Goal: Task Accomplishment & Management: Manage account settings

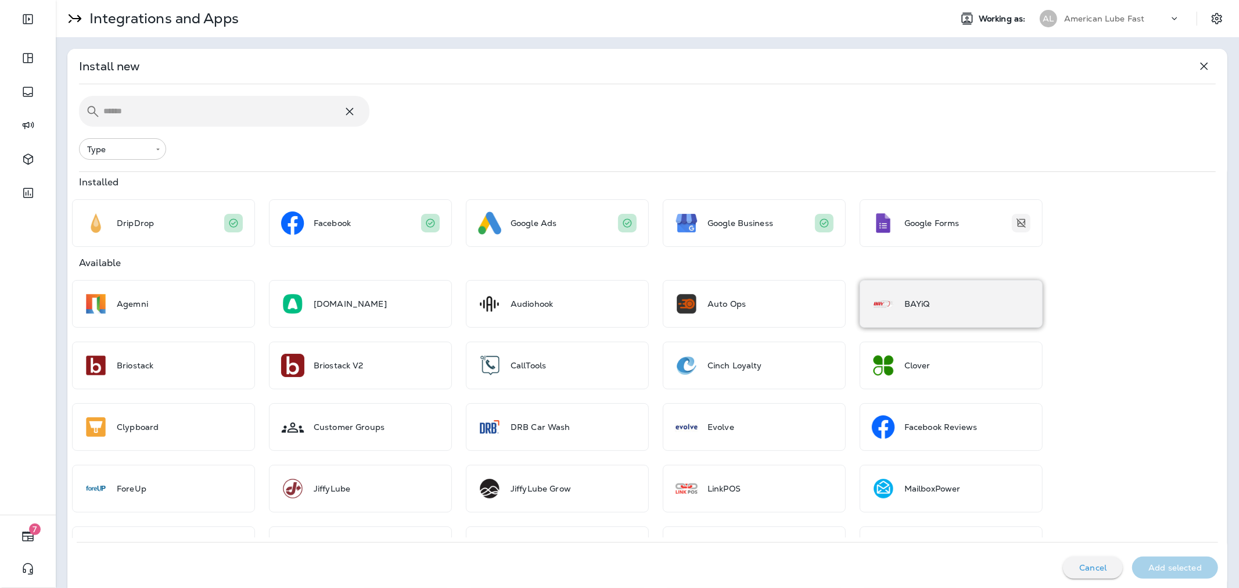
scroll to position [107, 0]
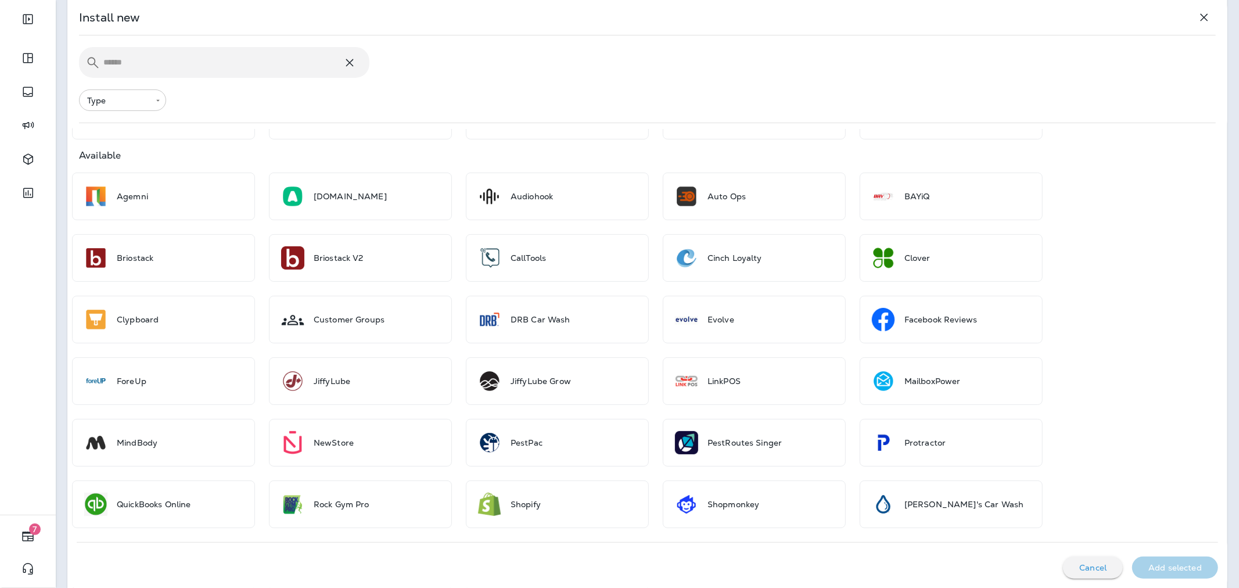
drag, startPoint x: 1130, startPoint y: 159, endPoint x: 1200, endPoint y: 194, distance: 77.9
click at [1130, 159] on div "Available" at bounding box center [647, 156] width 1160 height 10
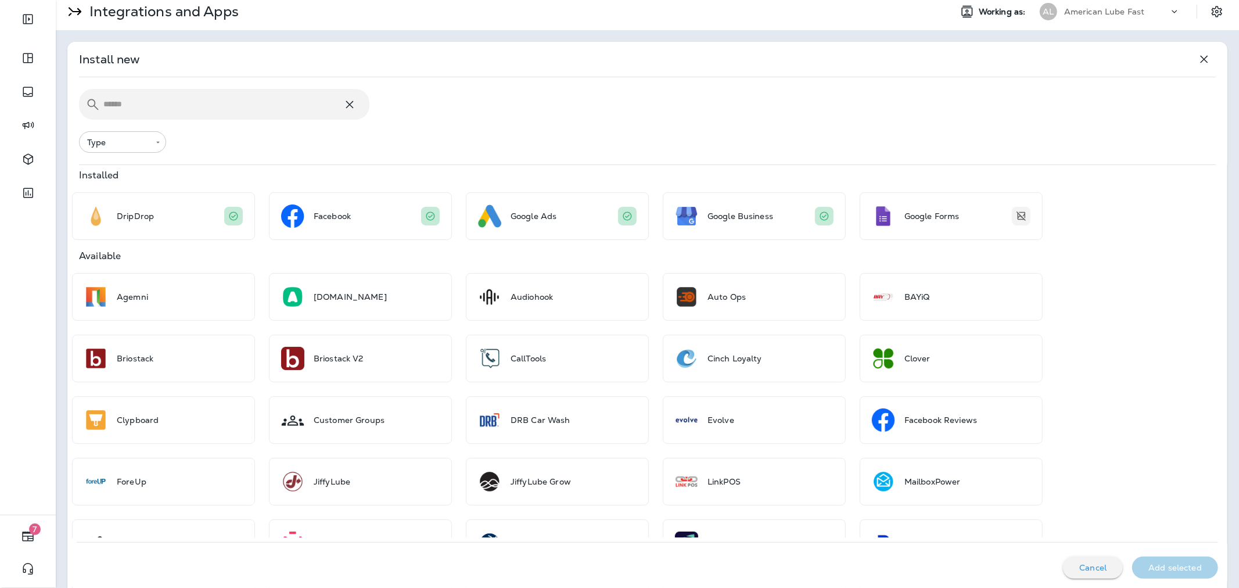
scroll to position [0, 0]
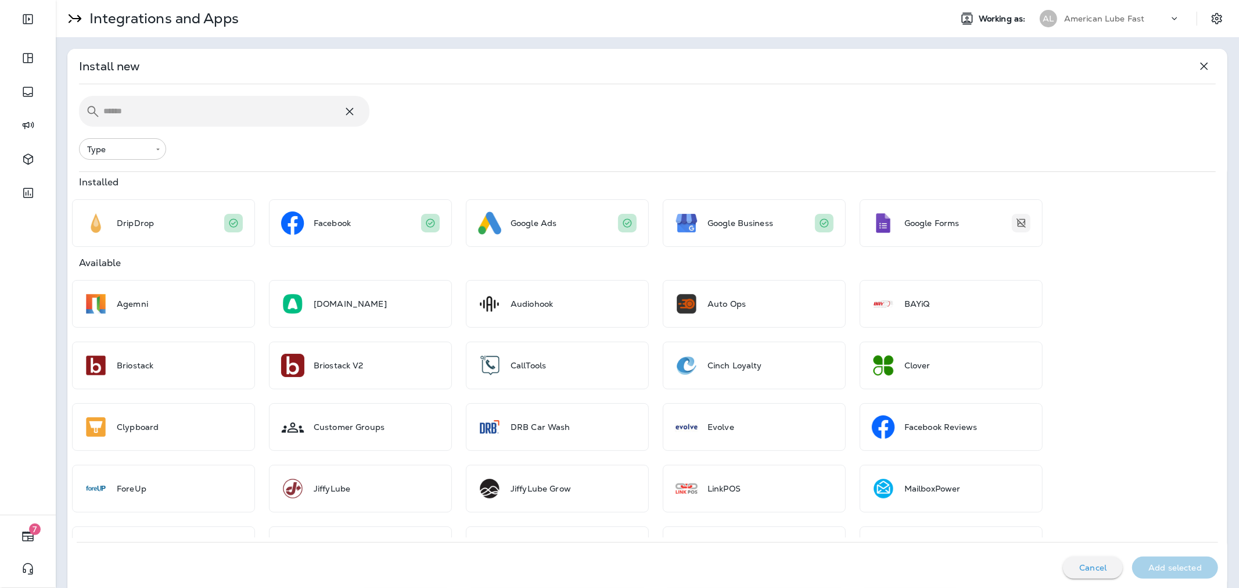
click at [1139, 28] on div "AL American Lube Fast" at bounding box center [1110, 18] width 155 height 23
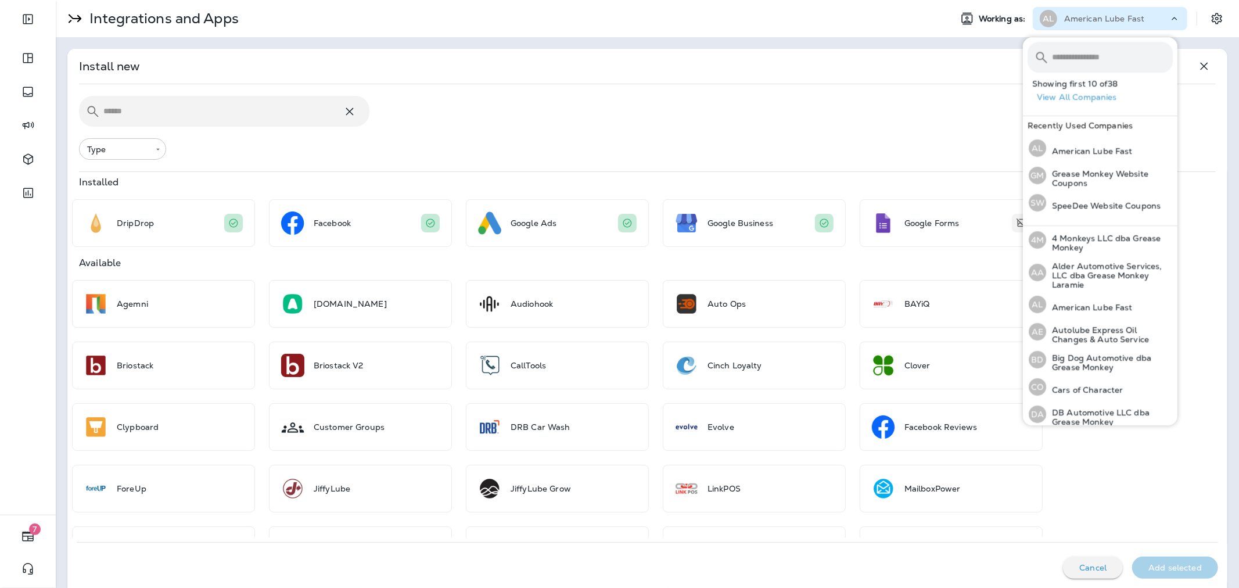
click at [1129, 64] on input "text" at bounding box center [1112, 57] width 121 height 31
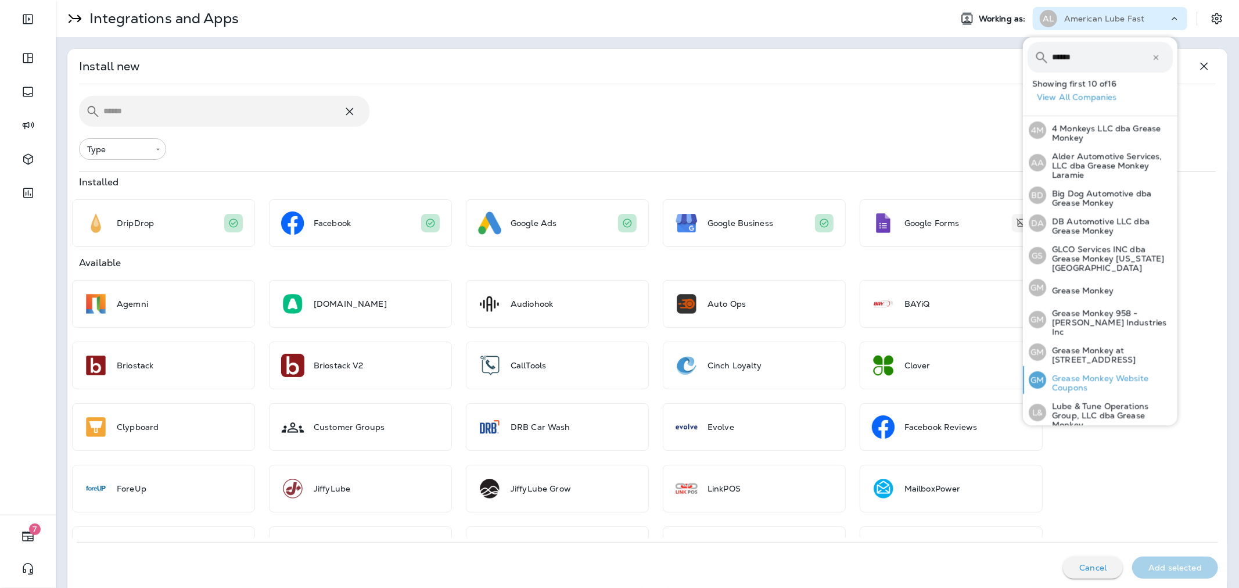
type input "******"
click at [1112, 373] on p "Grease Monkey Website Coupons" at bounding box center [1109, 382] width 127 height 19
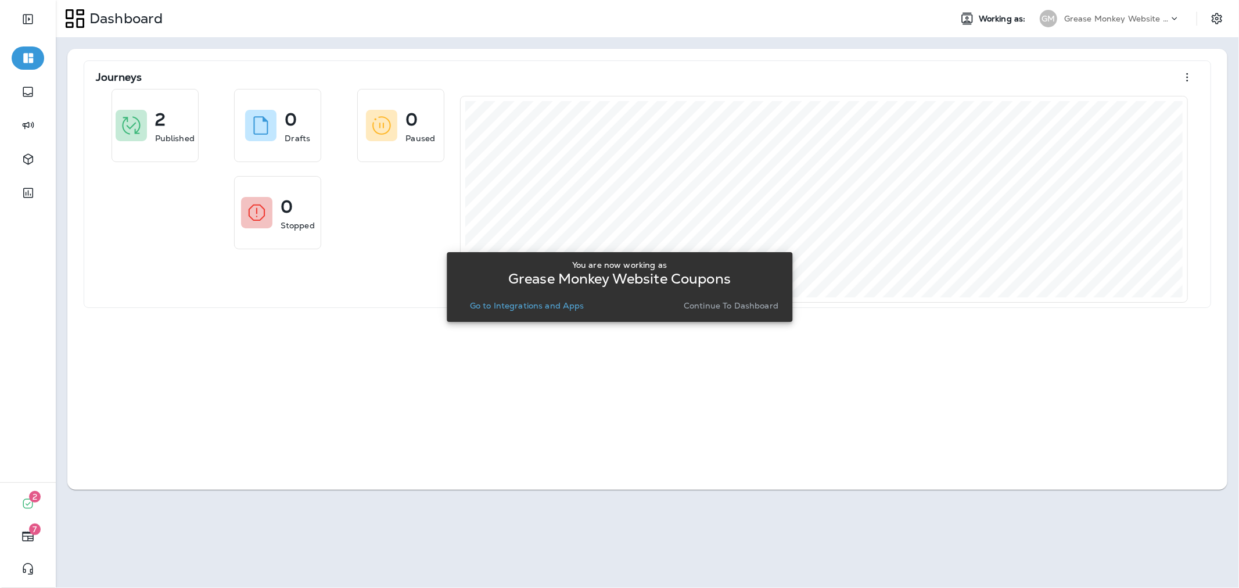
click at [705, 309] on p "Continue to Dashboard" at bounding box center [731, 305] width 95 height 9
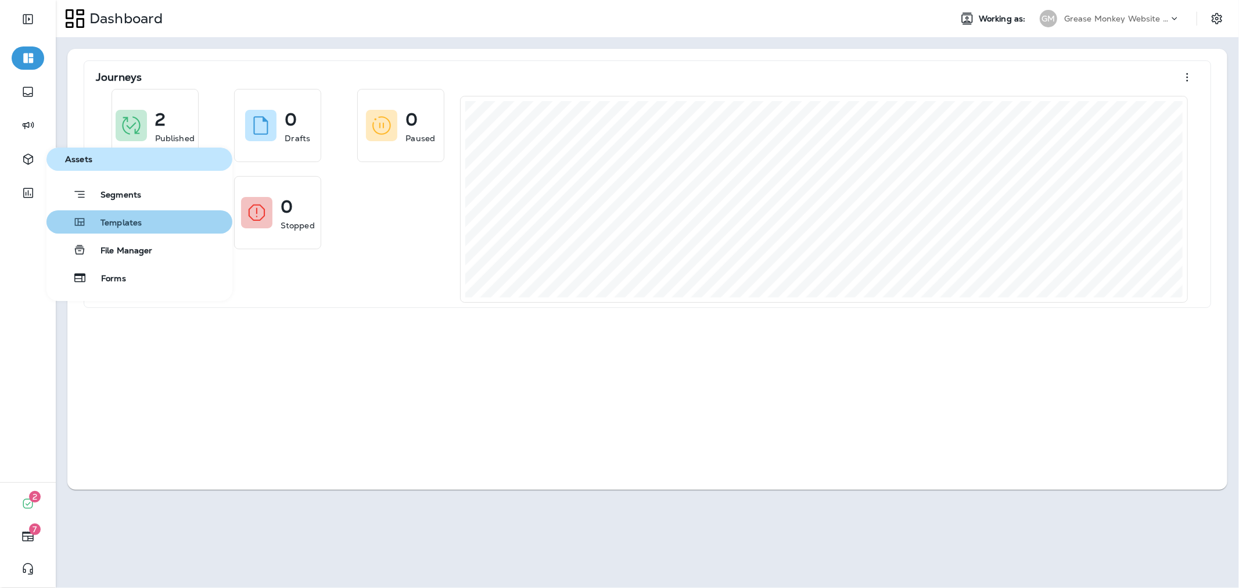
click at [147, 221] on button "Templates" at bounding box center [139, 221] width 186 height 23
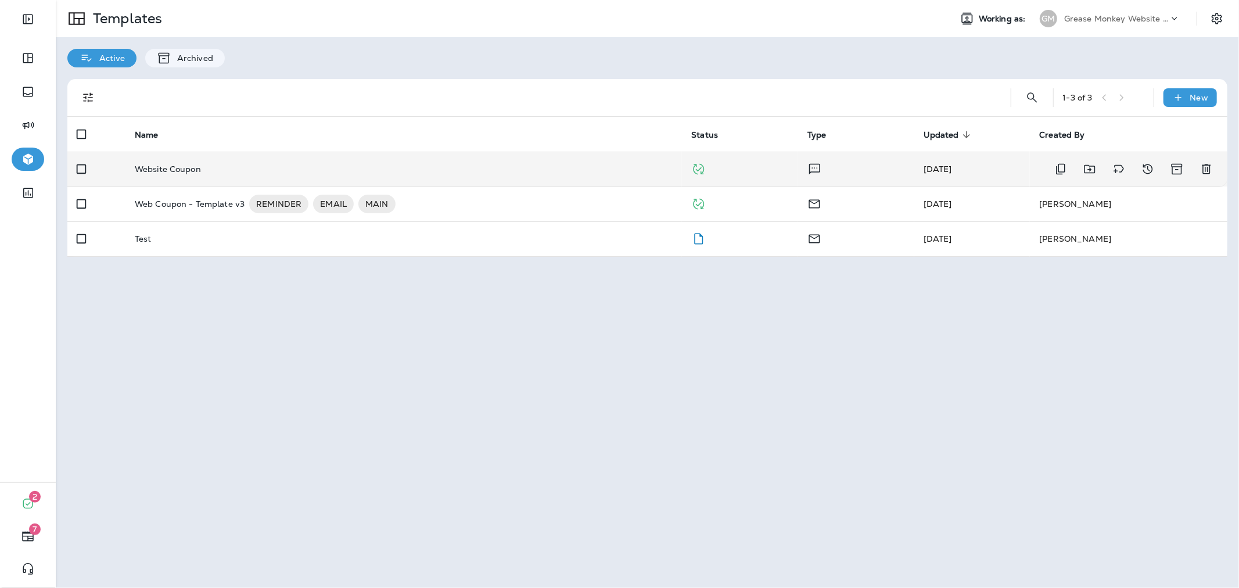
click at [573, 158] on td "Website Coupon" at bounding box center [403, 169] width 557 height 35
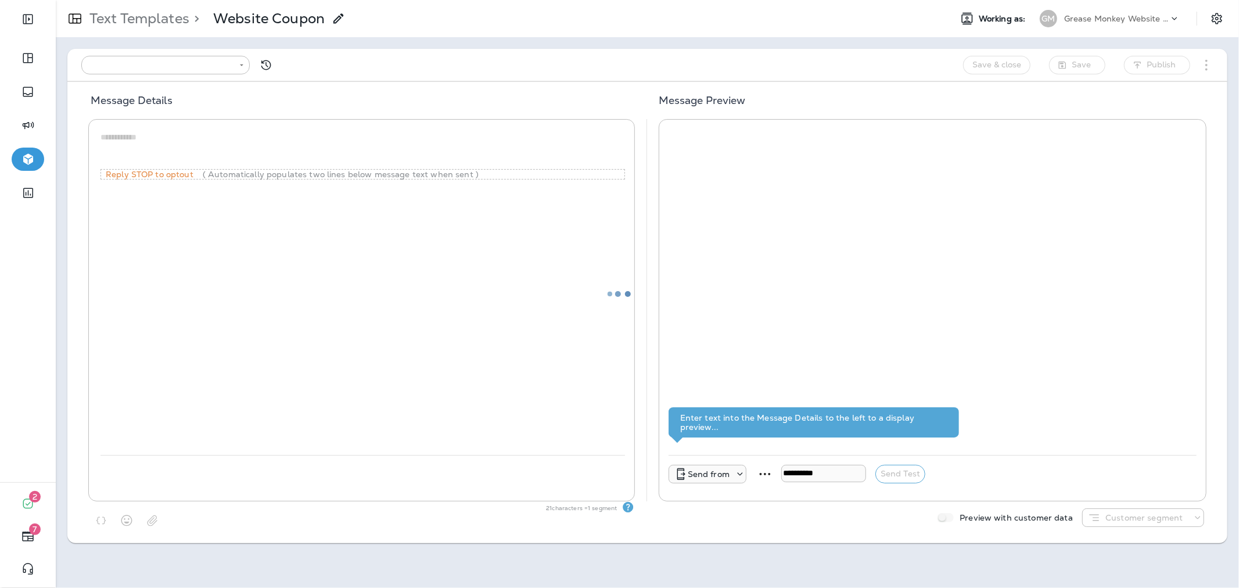
type input "**********"
type textarea "**********"
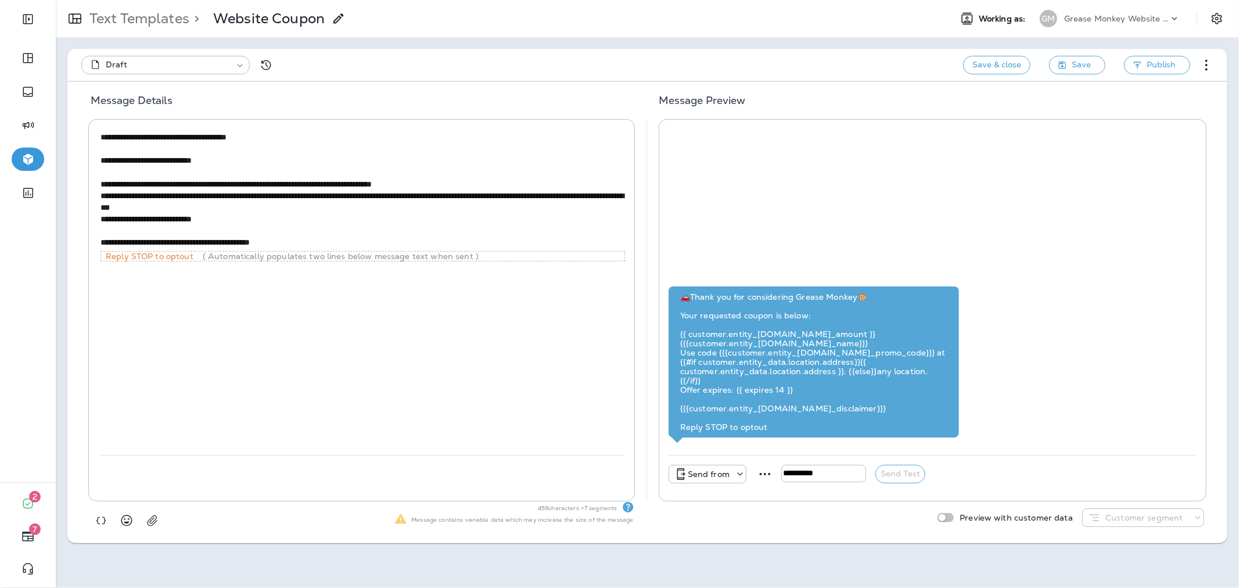
click at [151, 13] on p "Text Templates" at bounding box center [137, 18] width 105 height 17
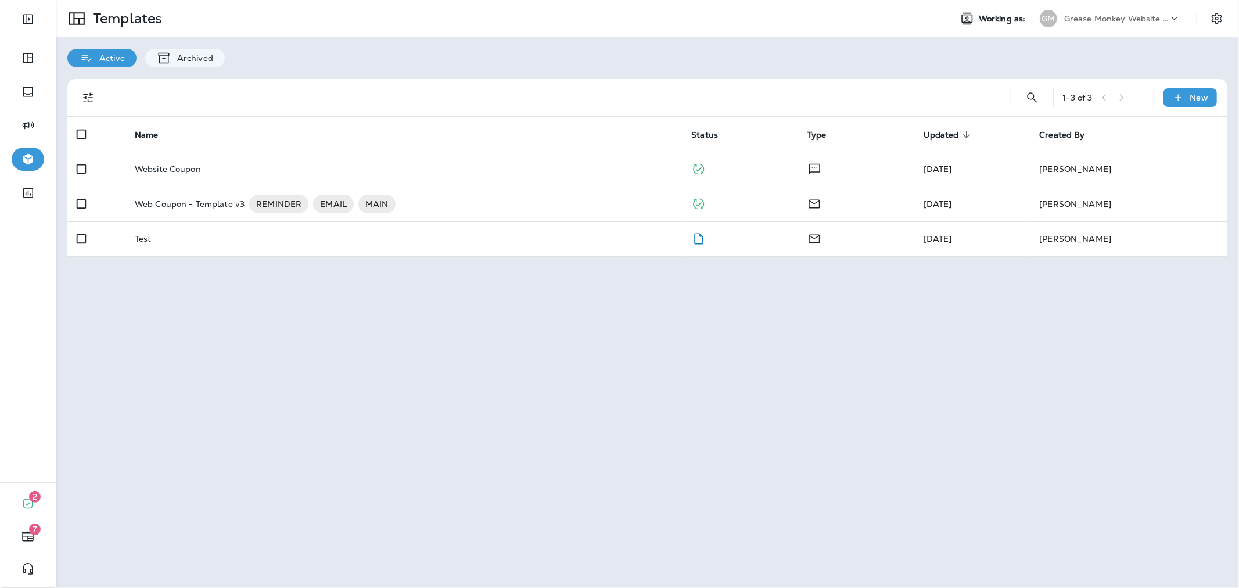
click at [1116, 15] on p "Grease Monkey Website Coupons" at bounding box center [1116, 18] width 105 height 9
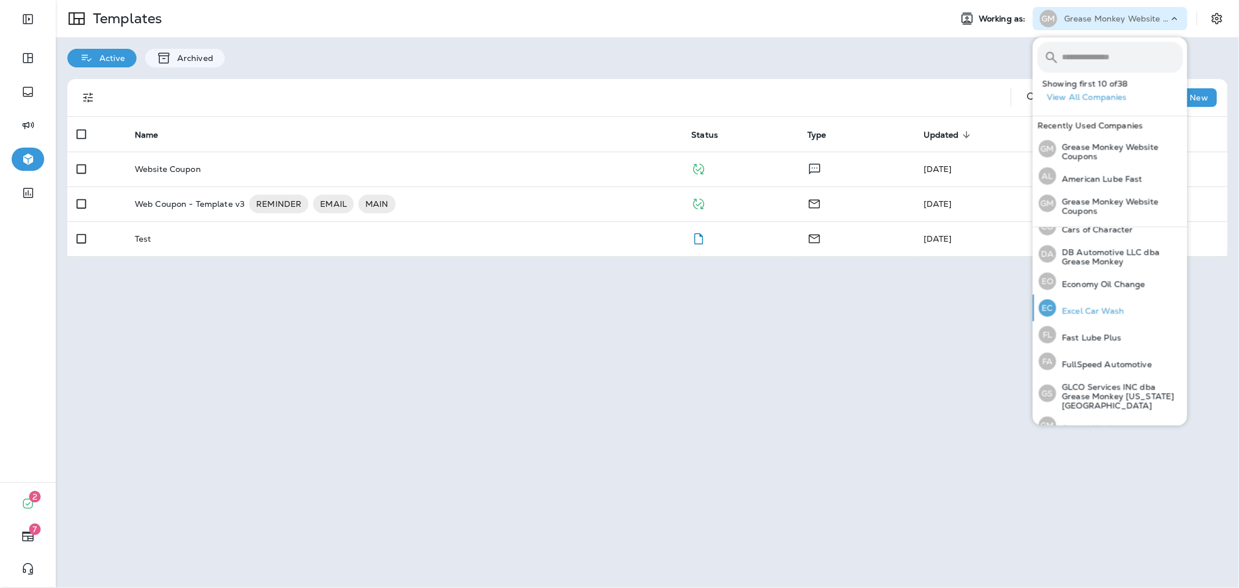
scroll to position [193, 0]
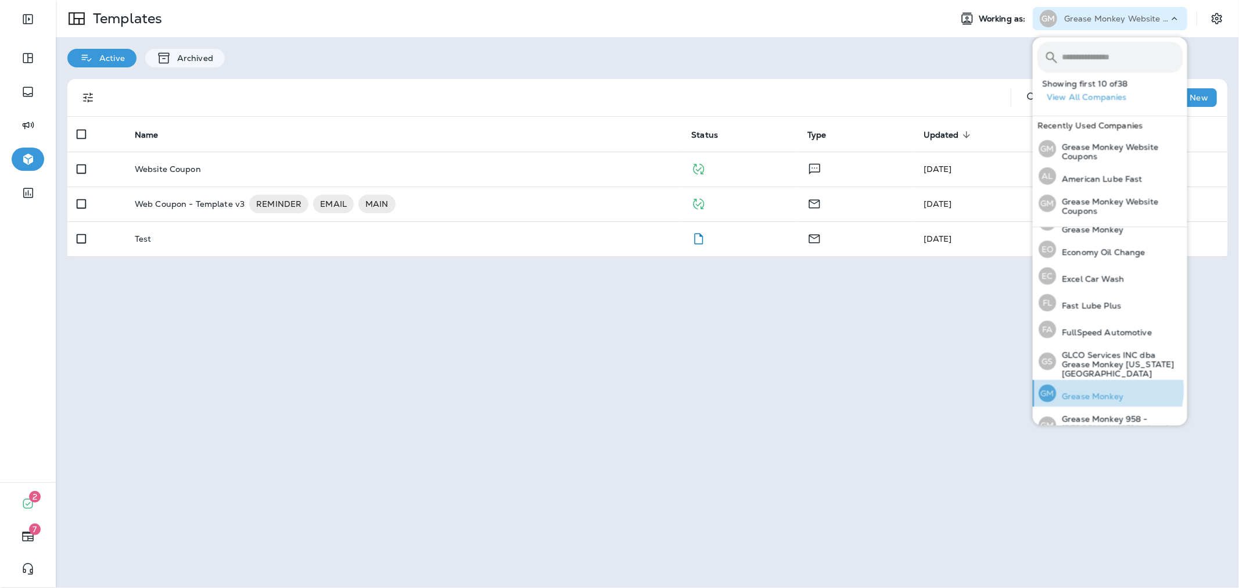
click at [1105, 391] on p "Grease Monkey" at bounding box center [1089, 395] width 67 height 9
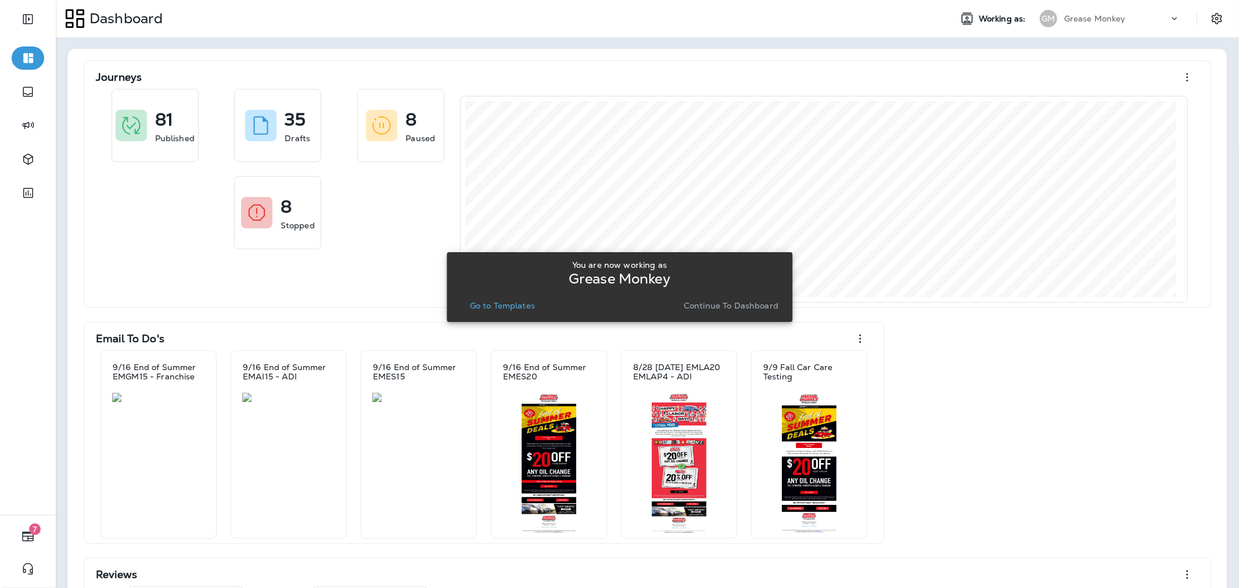
click at [698, 307] on p "Continue to Dashboard" at bounding box center [731, 305] width 95 height 9
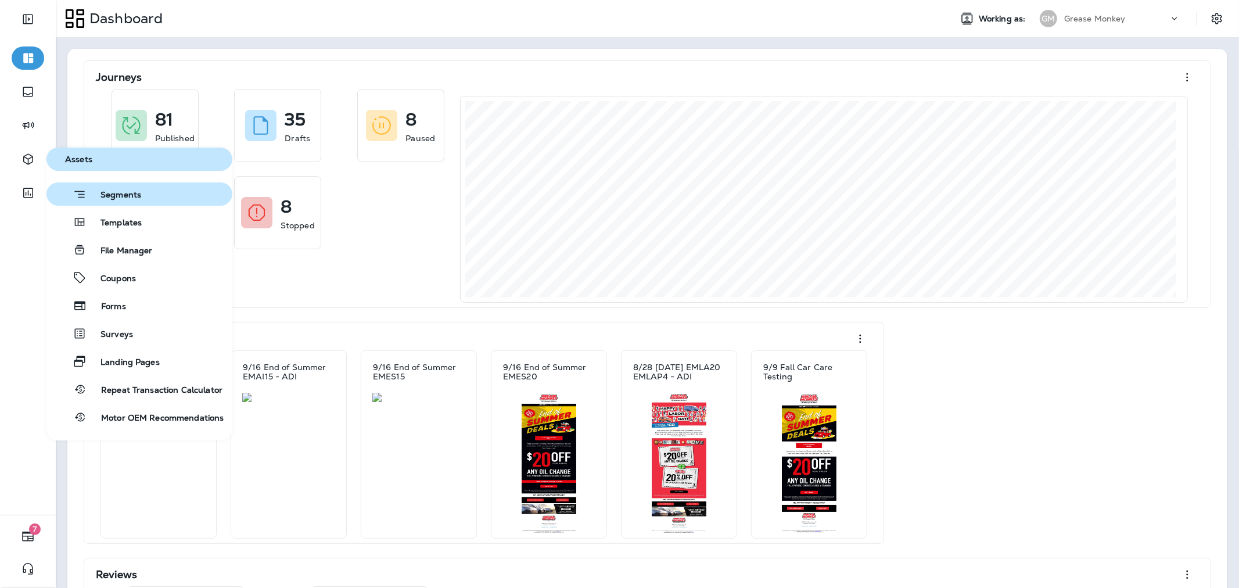
click at [139, 190] on span "Segments" at bounding box center [114, 196] width 55 height 12
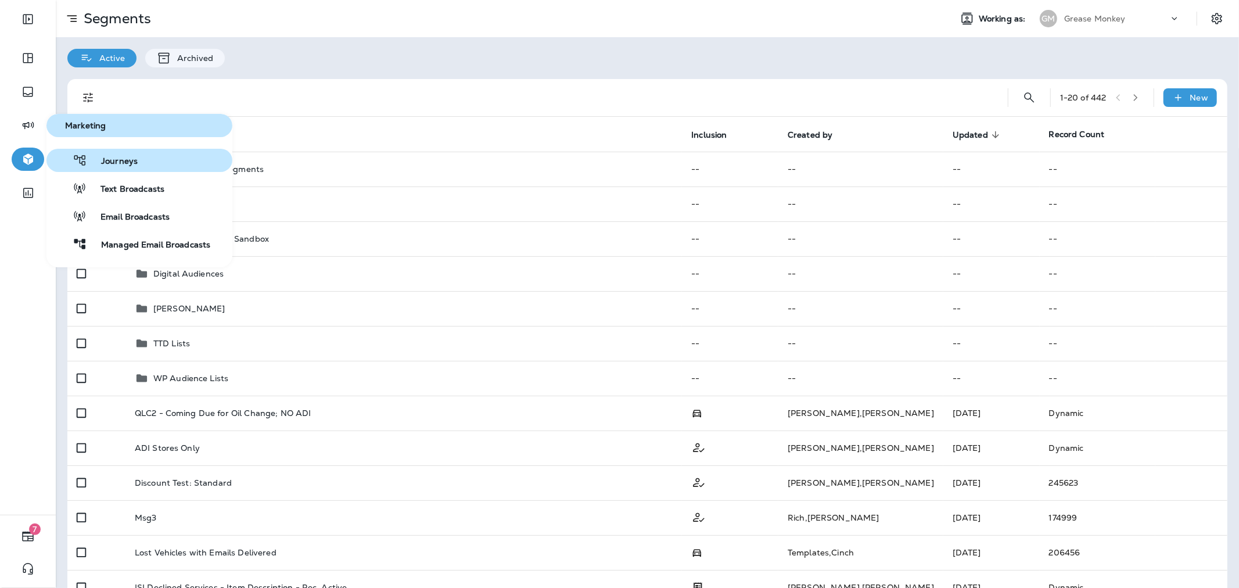
click at [94, 153] on div "Journeys" at bounding box center [94, 160] width 87 height 14
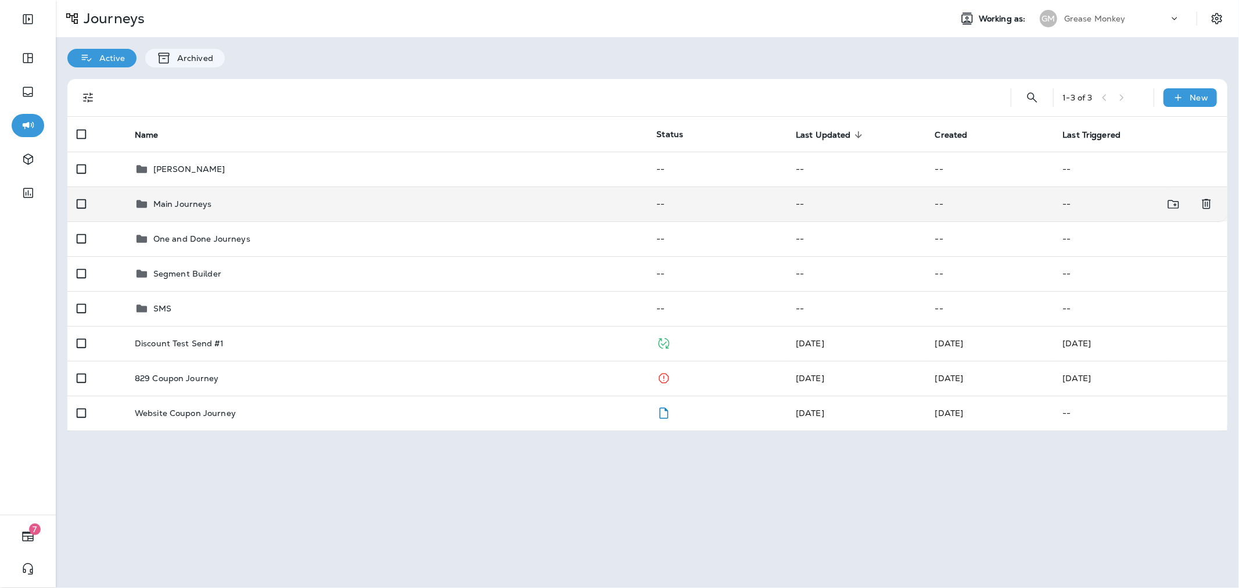
click at [234, 201] on div "Main Journeys" at bounding box center [387, 204] width 504 height 14
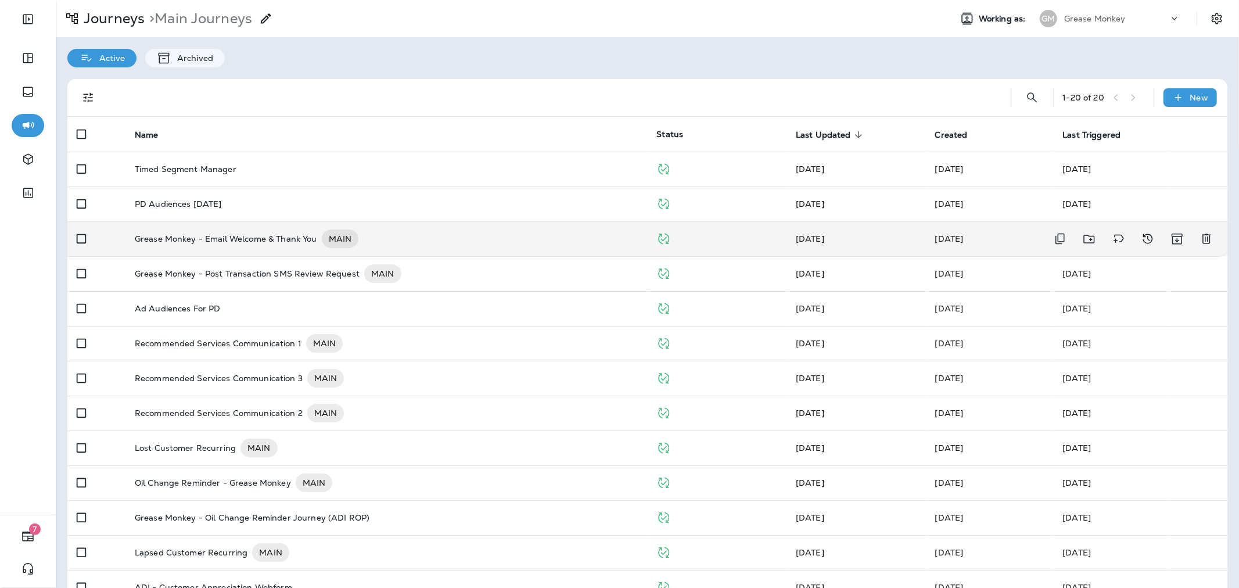
click at [292, 235] on p "Grease Monkey - Email Welcome & Thank You" at bounding box center [226, 238] width 182 height 19
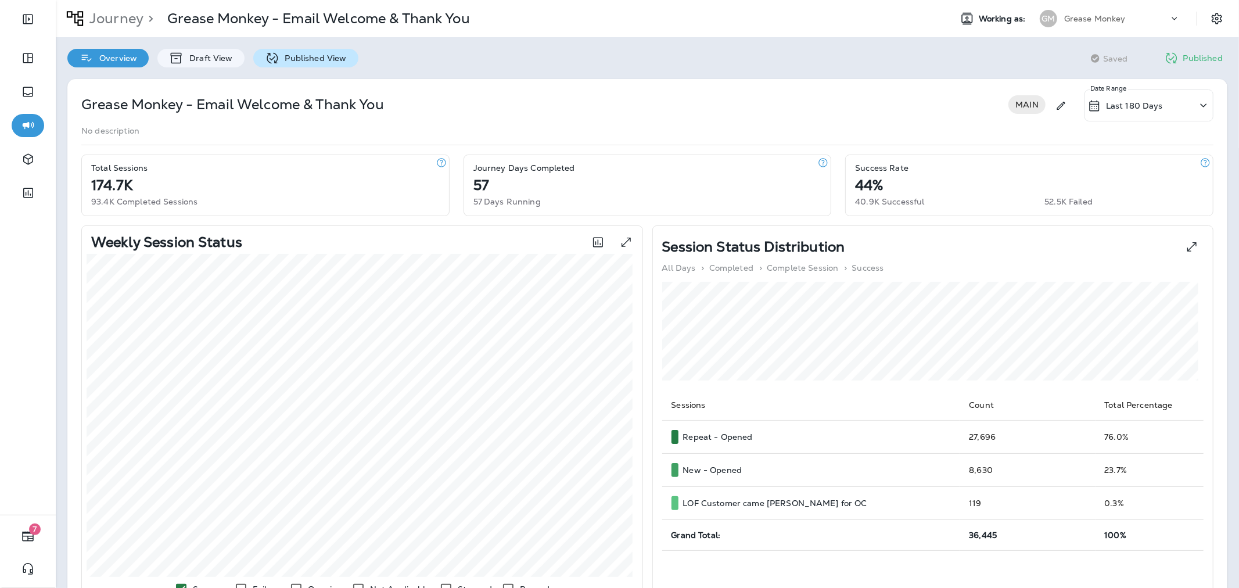
click at [292, 55] on p "Published View" at bounding box center [312, 57] width 67 height 9
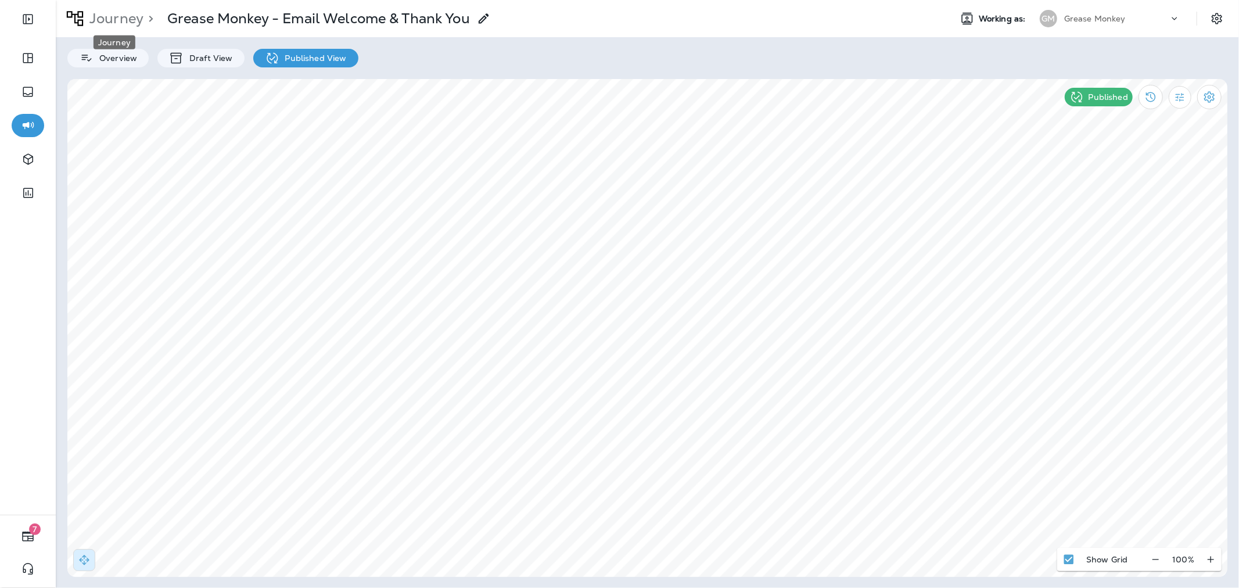
click at [105, 21] on p "Journey" at bounding box center [114, 18] width 59 height 17
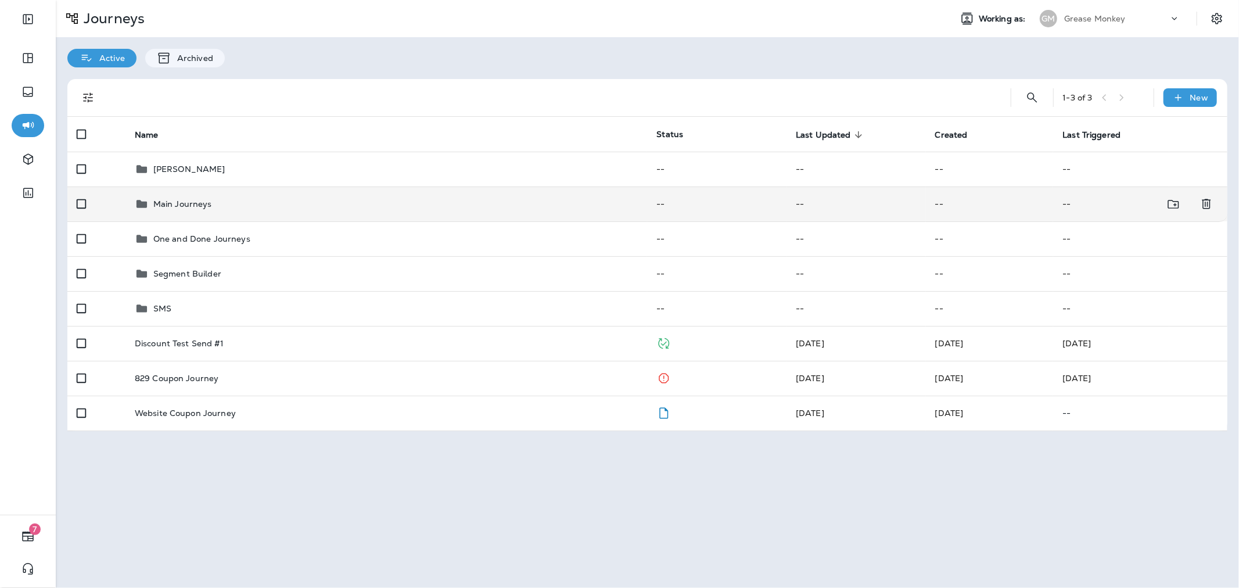
click at [232, 203] on div "Main Journeys" at bounding box center [387, 204] width 504 height 14
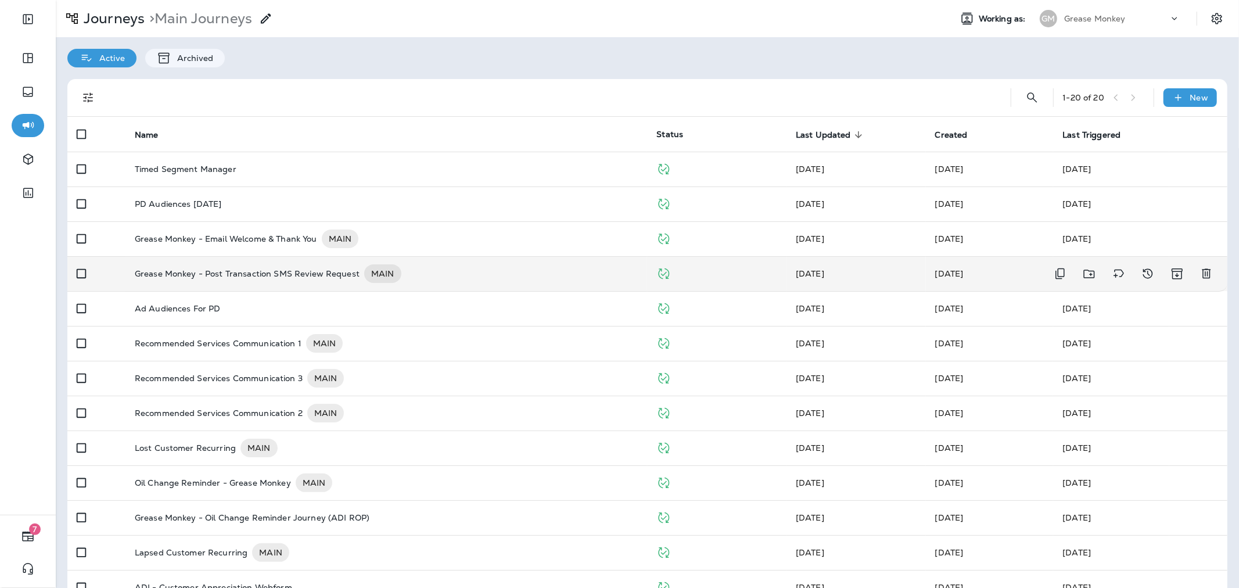
click at [276, 275] on p "Grease Monkey - Post Transaction SMS Review Request" at bounding box center [247, 273] width 225 height 19
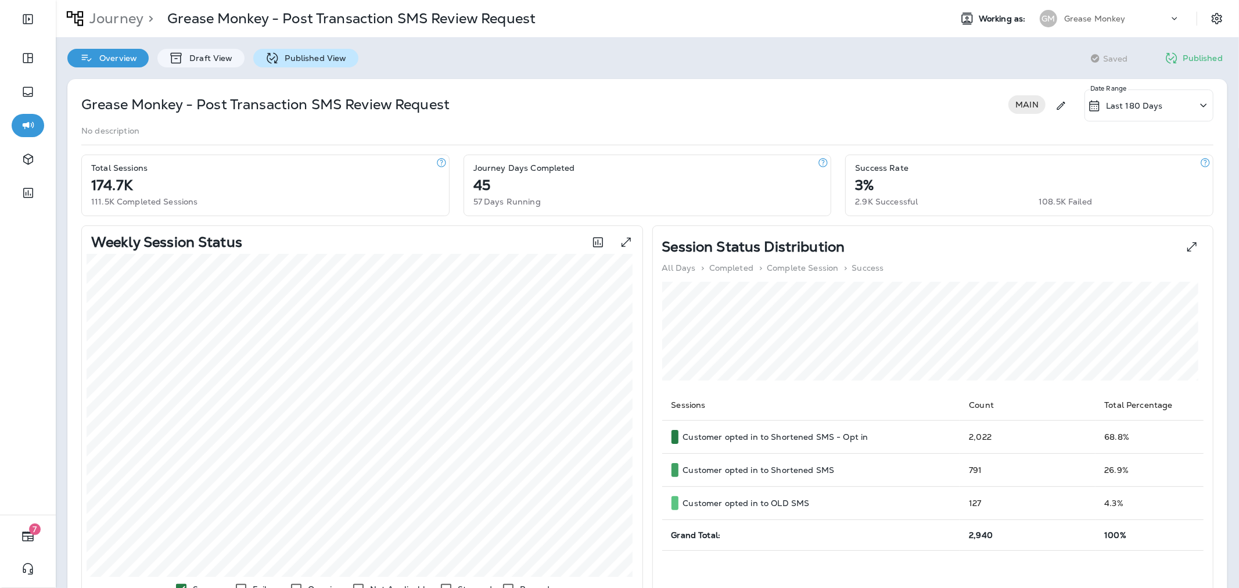
click at [303, 59] on p "Published View" at bounding box center [312, 57] width 67 height 9
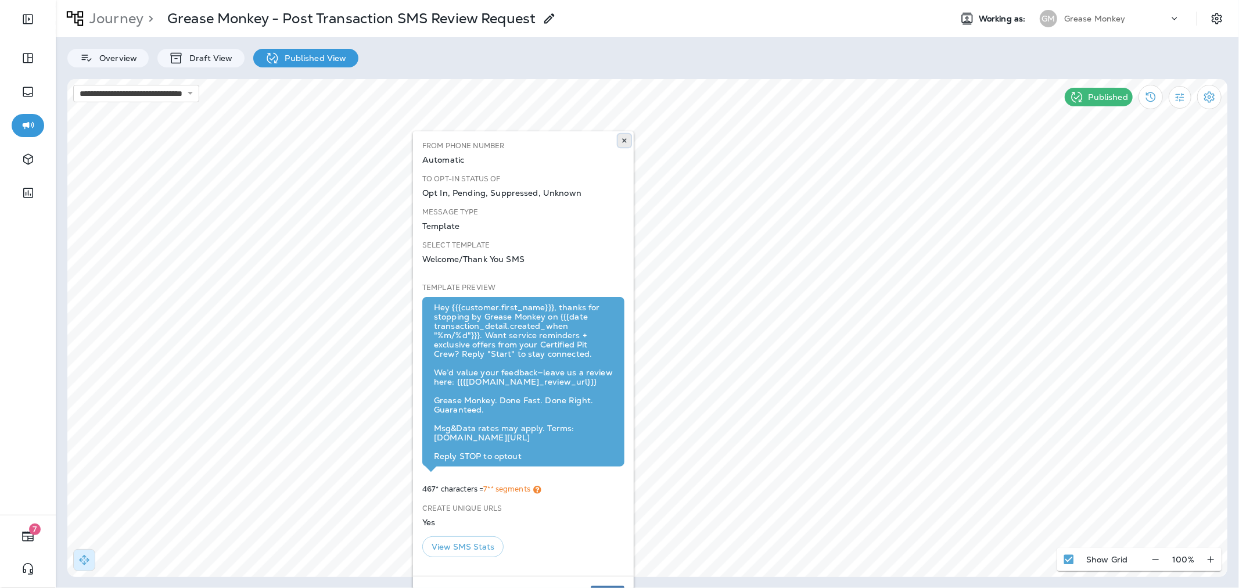
click at [624, 138] on icon at bounding box center [624, 140] width 7 height 7
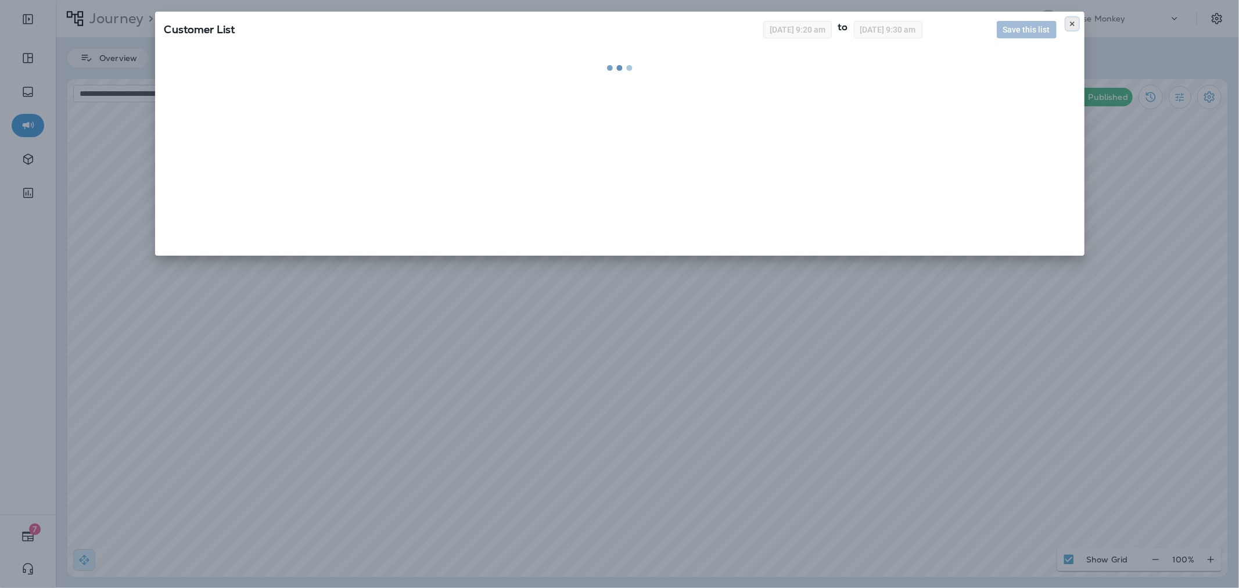
click at [1069, 24] on icon at bounding box center [1072, 23] width 7 height 7
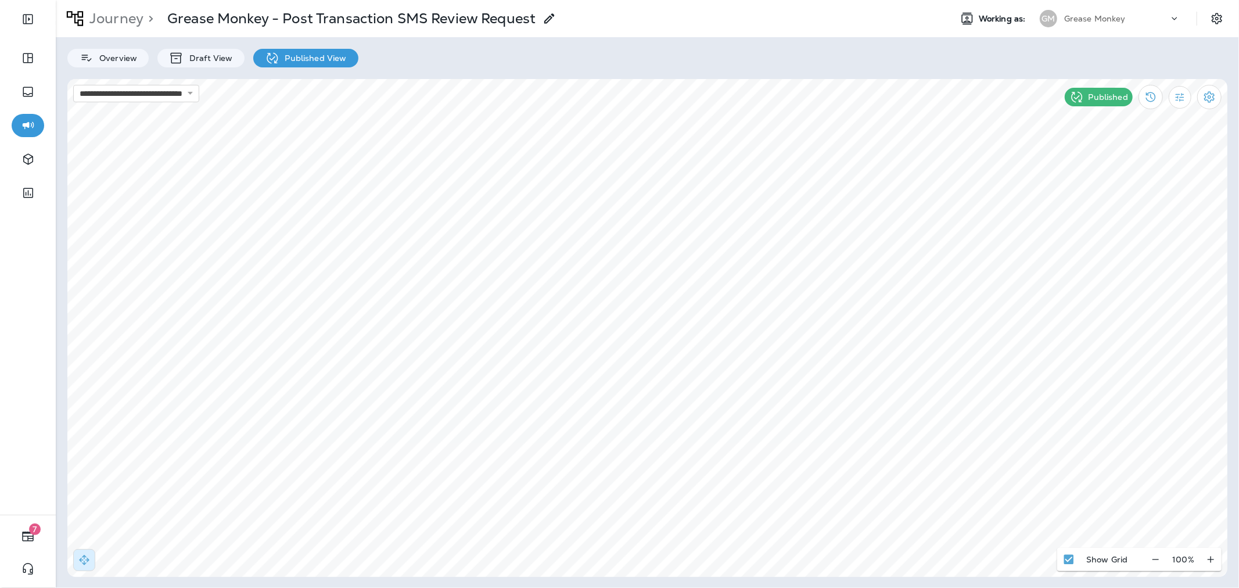
drag, startPoint x: 518, startPoint y: 62, endPoint x: 512, endPoint y: 77, distance: 16.5
click at [518, 62] on div "Overview Draft View Published View" at bounding box center [647, 52] width 1183 height 30
click at [1175, 102] on icon "Filter Statistics" at bounding box center [1180, 97] width 12 height 12
click at [1123, 150] on p "24 Hours" at bounding box center [1118, 151] width 37 height 9
click at [1176, 99] on icon "Filter Statistics" at bounding box center [1180, 97] width 12 height 12
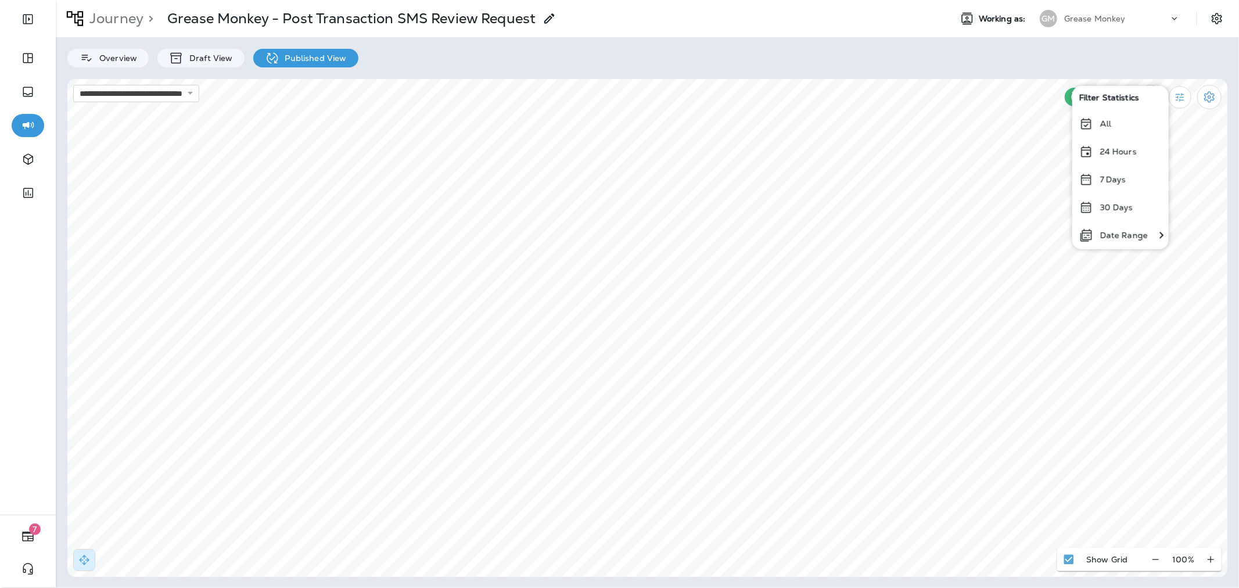
click at [1133, 204] on p "30 Days" at bounding box center [1116, 207] width 33 height 9
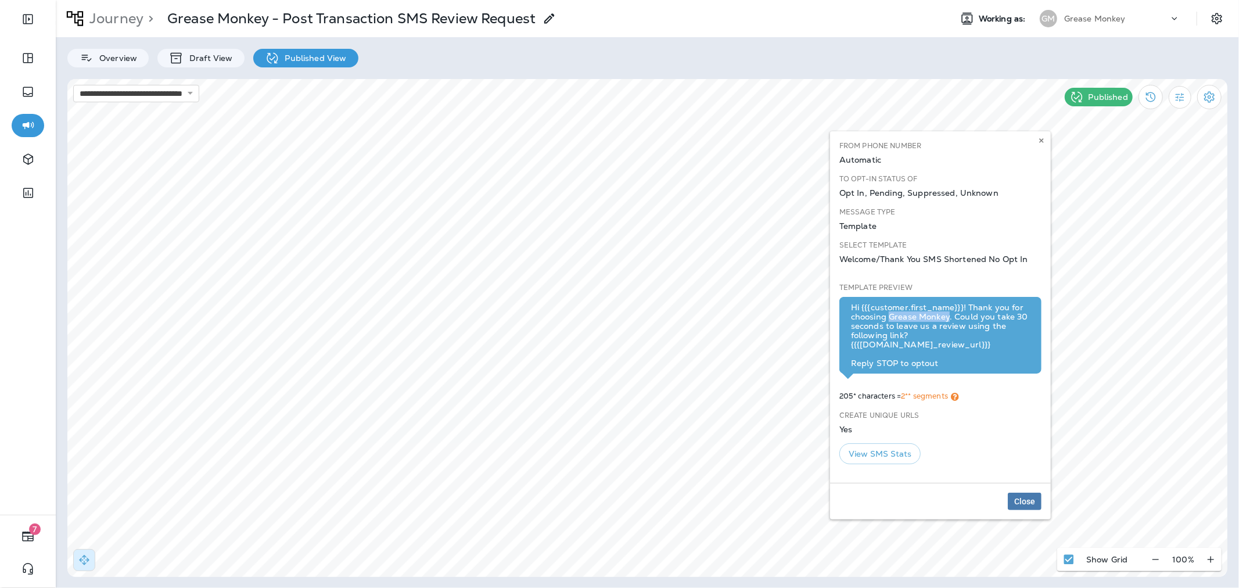
drag, startPoint x: 889, startPoint y: 311, endPoint x: 947, endPoint y: 315, distance: 58.2
click at [947, 315] on div "Hi {{{customer.first_name}}}! Thank you for choosing Grease Monkey. Could you t…" at bounding box center [940, 335] width 179 height 65
click at [1041, 139] on icon at bounding box center [1041, 140] width 7 height 7
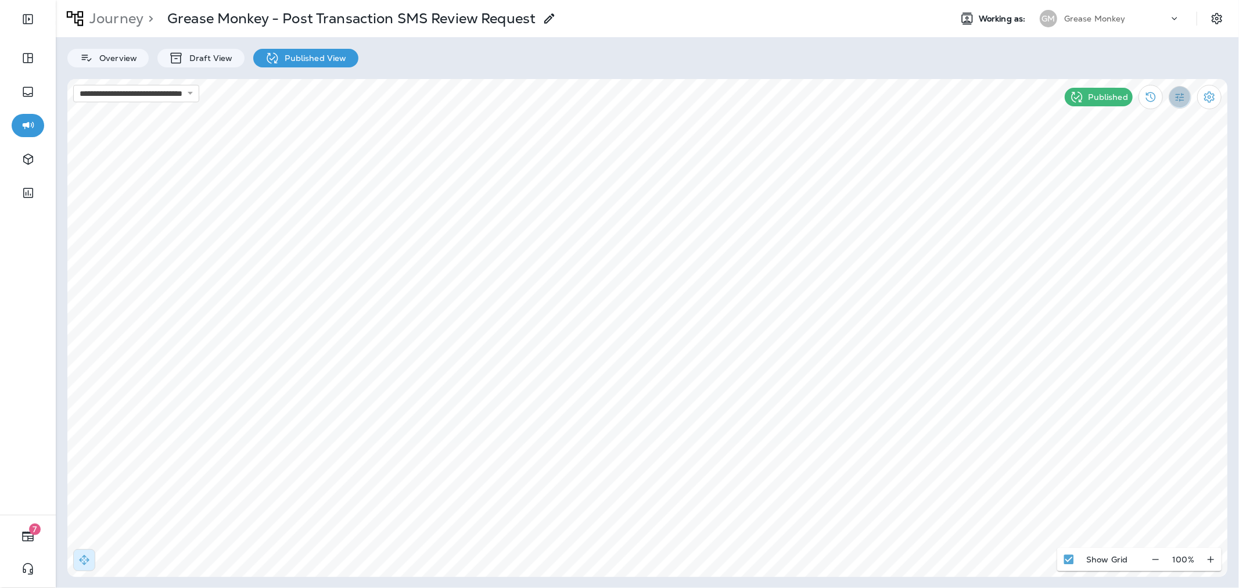
click at [1180, 93] on icon "Filter Statistics" at bounding box center [1180, 97] width 12 height 12
click at [1127, 153] on p "24 Hours" at bounding box center [1118, 151] width 37 height 9
select select "*******"
click at [703, 403] on button at bounding box center [699, 405] width 13 height 13
select select "*******"
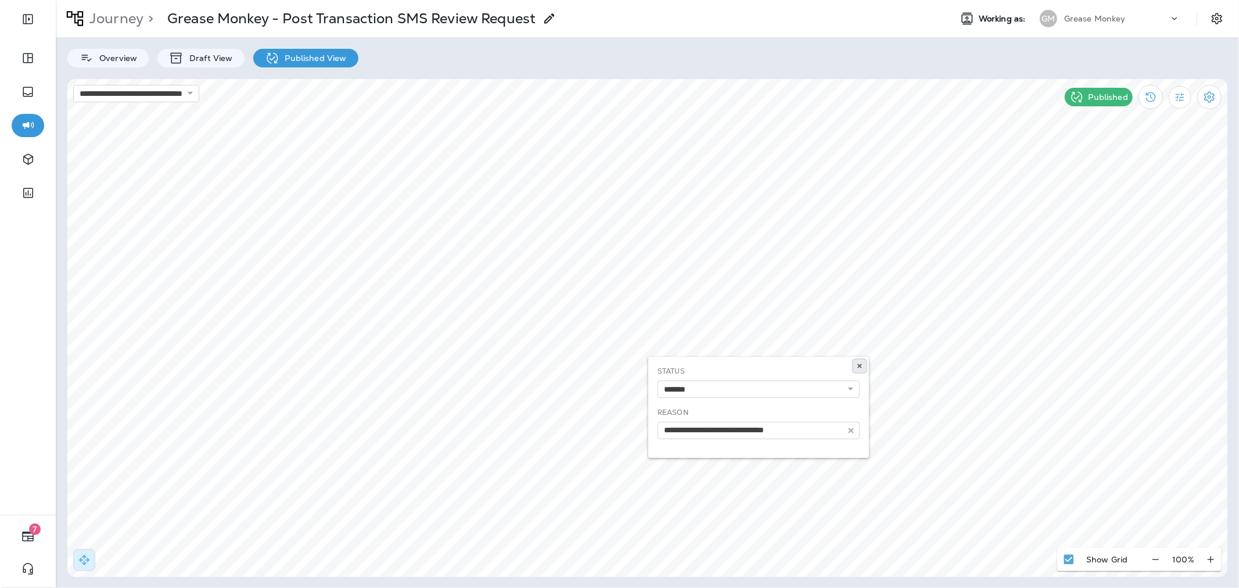
click at [861, 366] on icon at bounding box center [859, 365] width 7 height 7
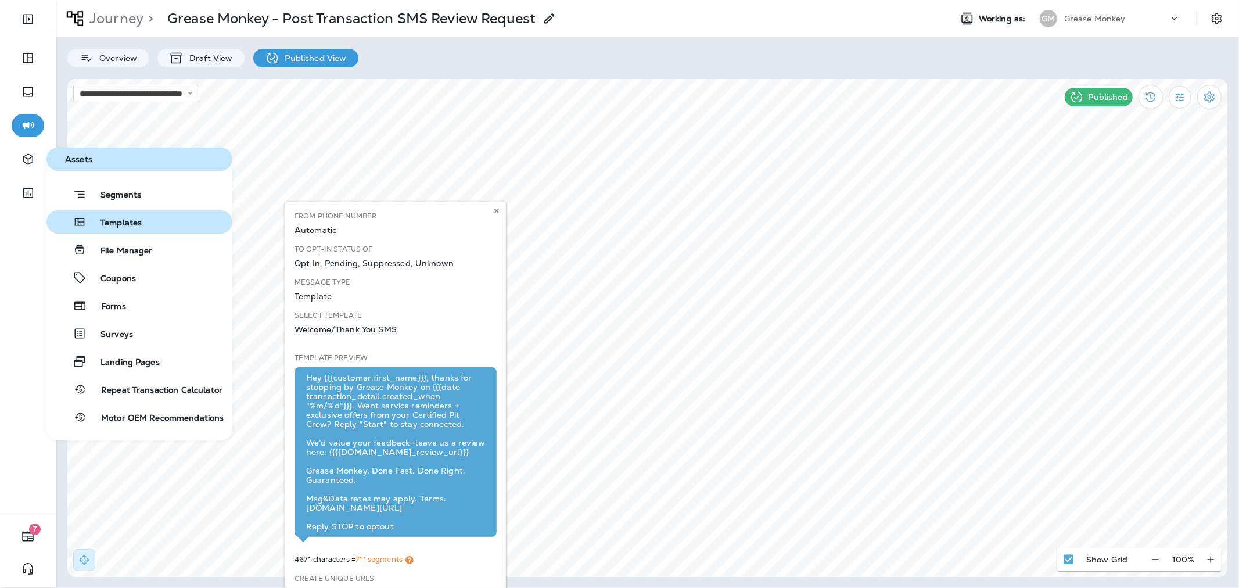
click at [118, 222] on span "Templates" at bounding box center [114, 223] width 55 height 11
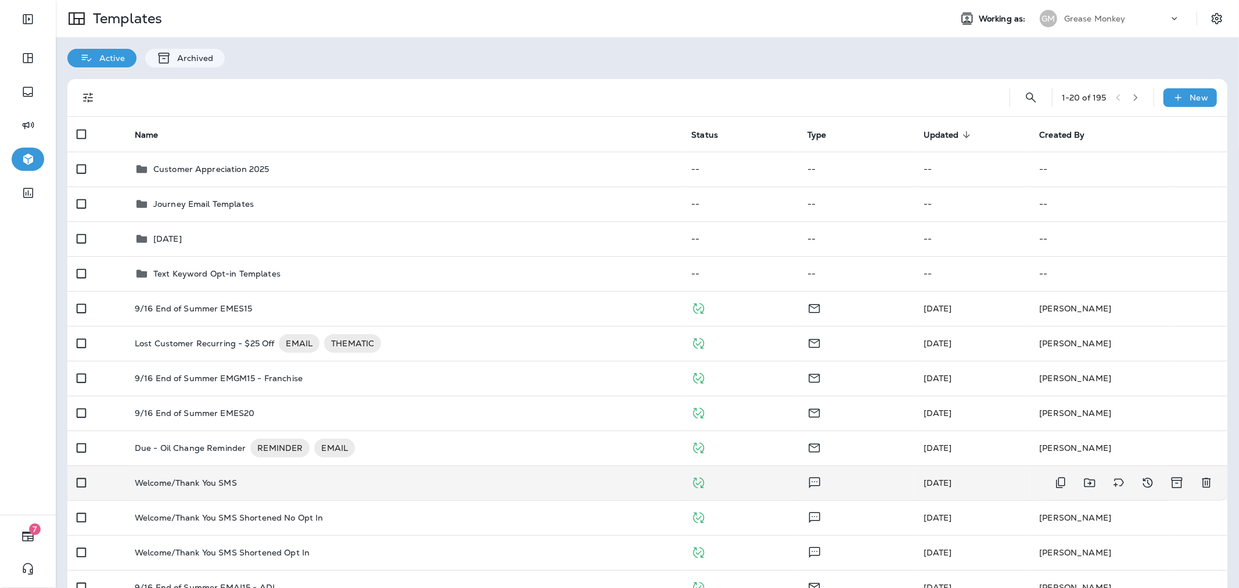
click at [269, 486] on div "Welcome/Thank You SMS" at bounding box center [404, 482] width 538 height 9
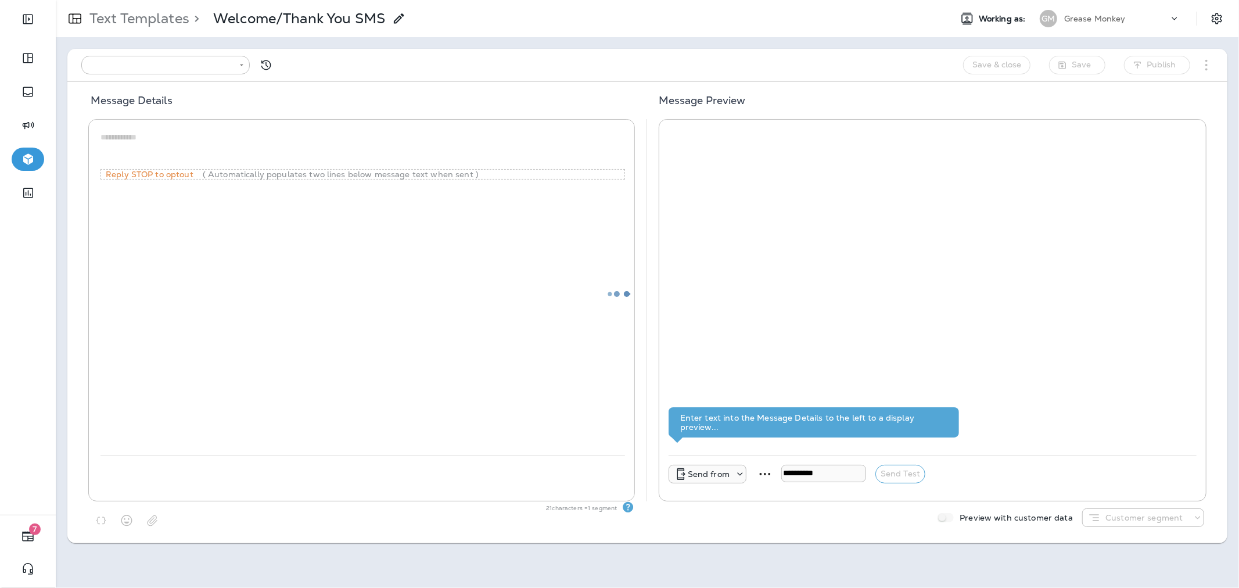
type input "**********"
type textarea "**********"
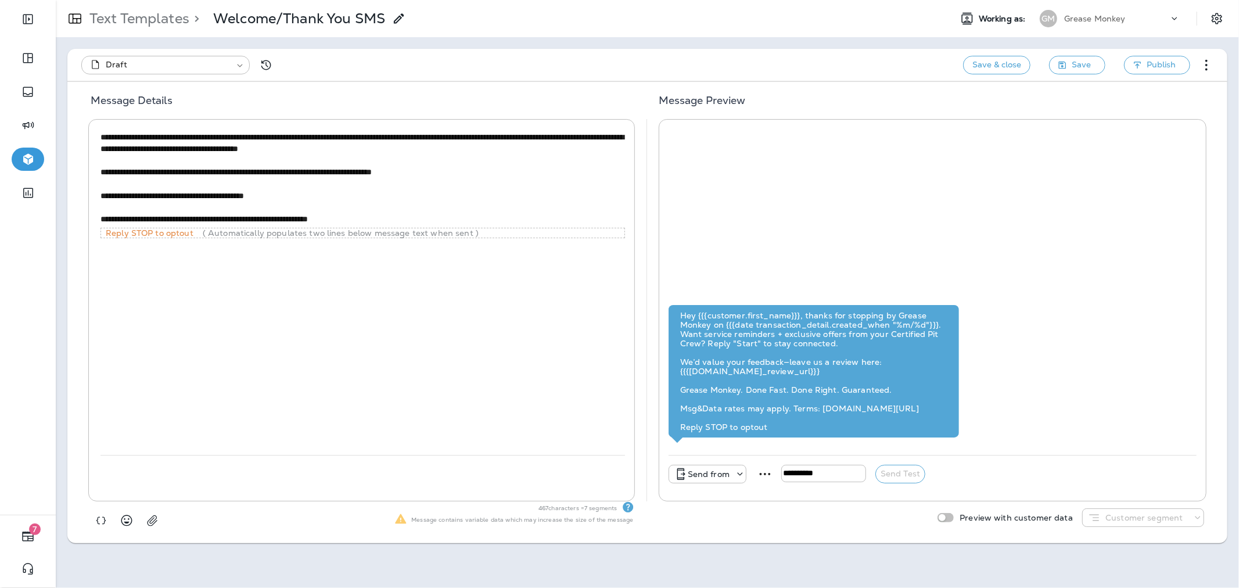
click at [939, 512] on div "Preview with customer data Customer segment" at bounding box center [1068, 517] width 271 height 19
click at [1130, 524] on div "Customer segment" at bounding box center [1143, 517] width 122 height 19
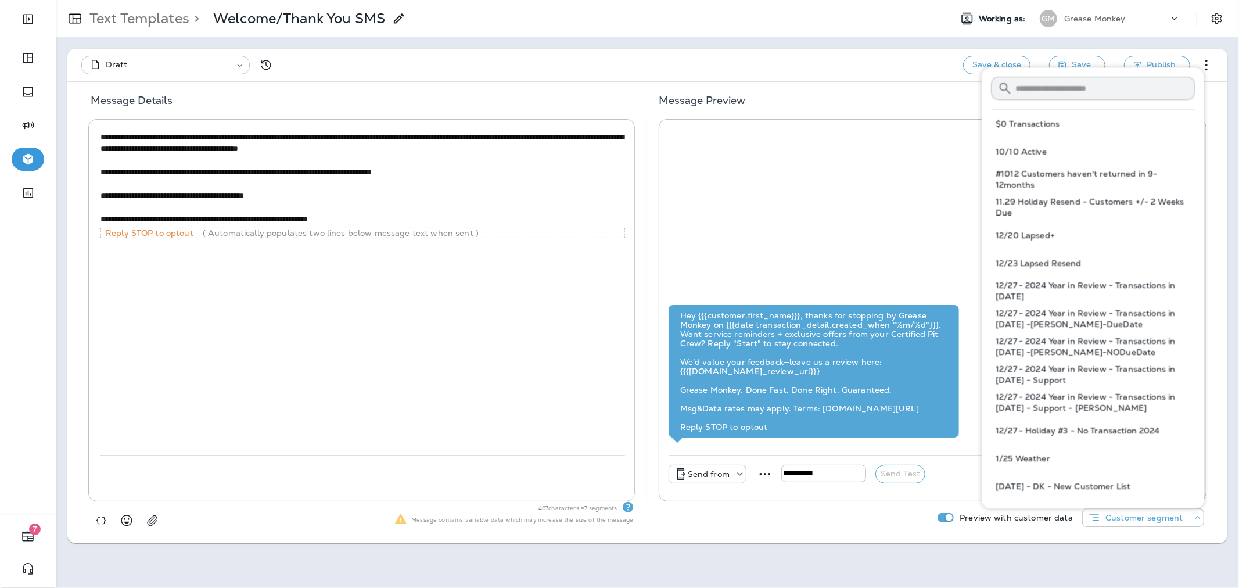
click at [1085, 89] on input "text" at bounding box center [1104, 88] width 179 height 31
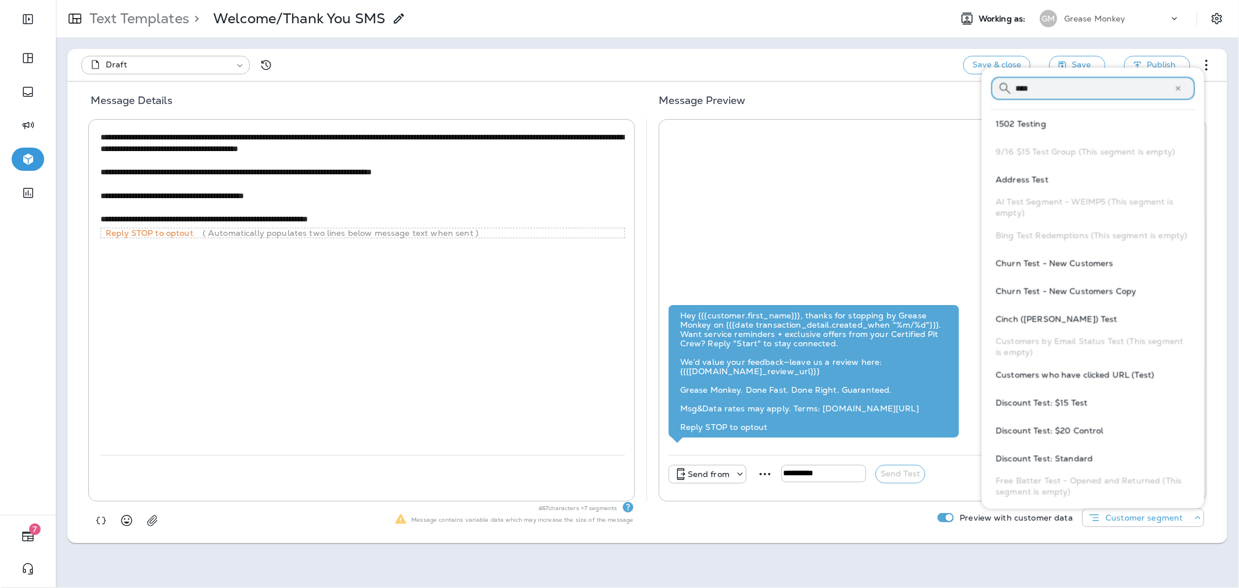
click at [1042, 88] on input "****" at bounding box center [1094, 88] width 159 height 31
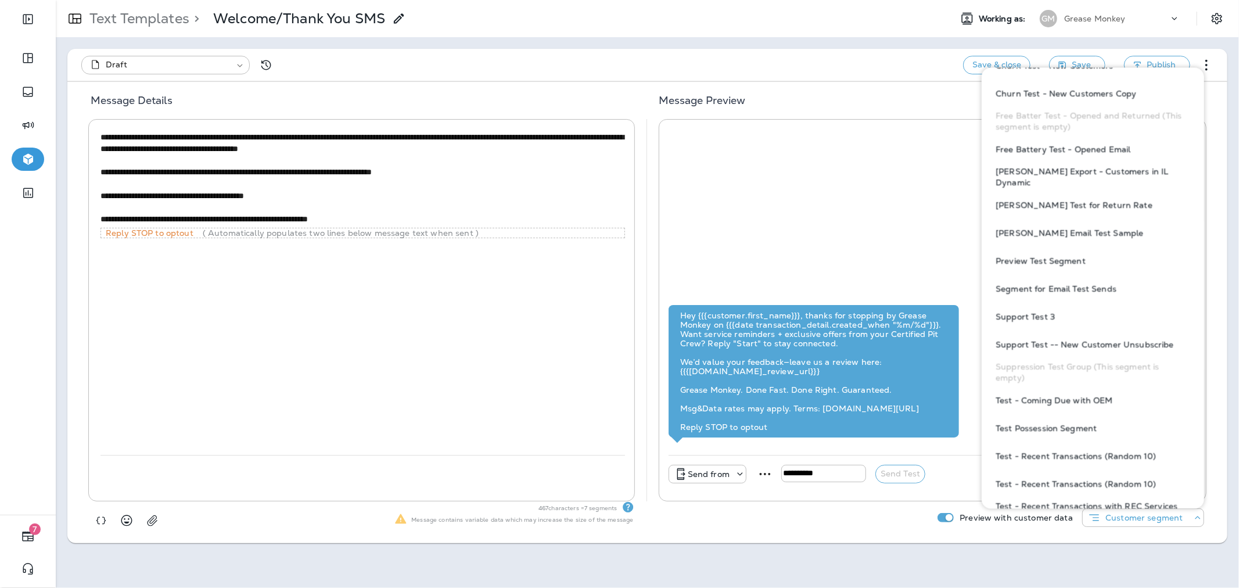
scroll to position [314, 0]
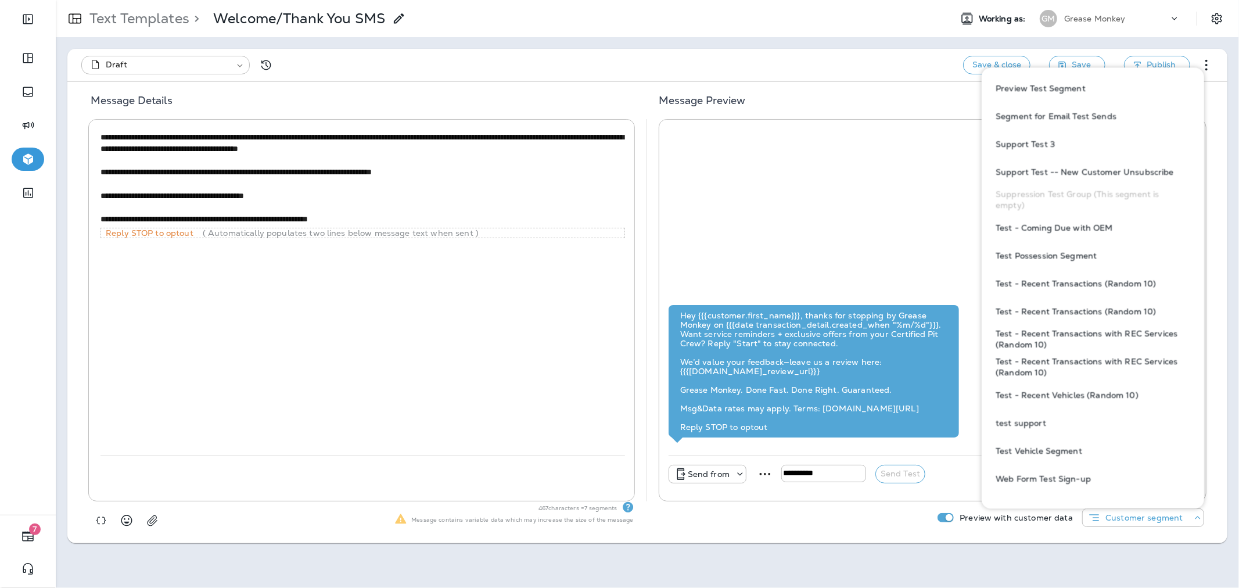
type input "****"
click at [1118, 286] on span "Test - Recent Transactions (Random 10)" at bounding box center [1076, 283] width 160 height 11
